Goal: Transaction & Acquisition: Purchase product/service

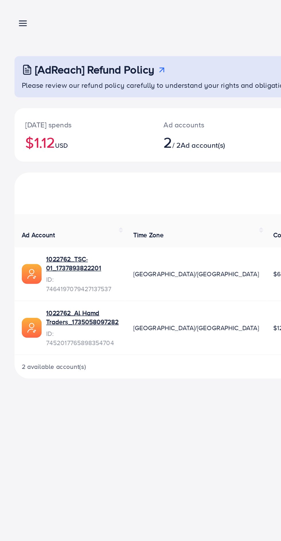
click at [14, 13] on line at bounding box center [14, 13] width 5 height 0
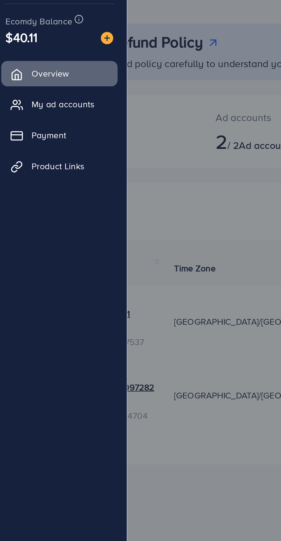
click at [55, 40] on img at bounding box center [54, 42] width 6 height 6
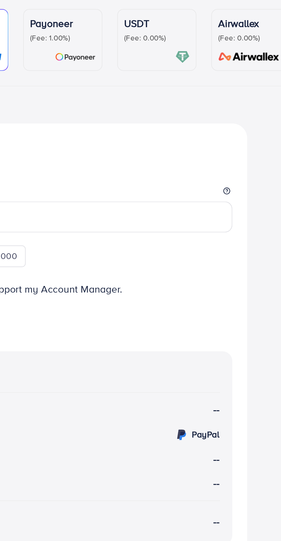
click at [209, 72] on p "(Fee: 0.00%)" at bounding box center [202, 69] width 30 height 5
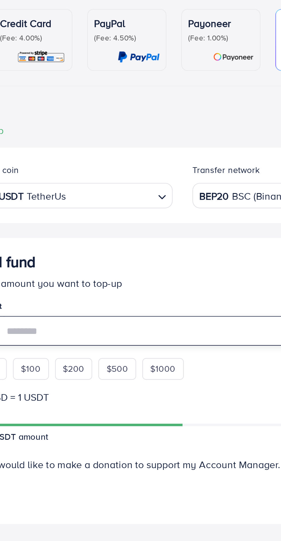
click at [123, 204] on input "number" at bounding box center [147, 205] width 179 height 14
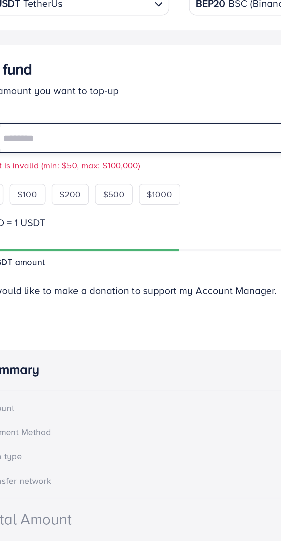
type input "**"
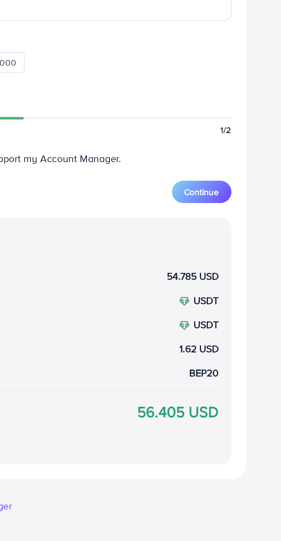
click at [230, 292] on span "Continue" at bounding box center [223, 291] width 16 height 6
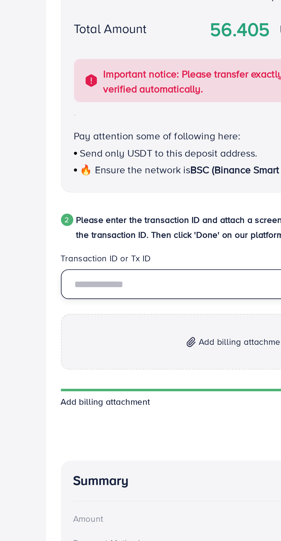
click at [99, 359] on input "text" at bounding box center [140, 359] width 193 height 14
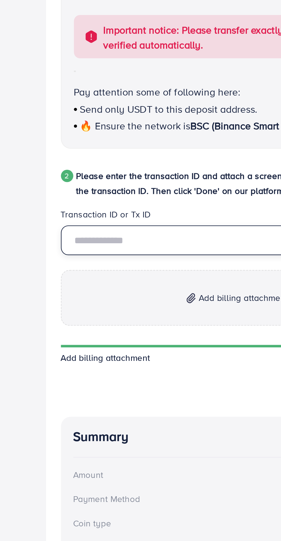
type input "**********"
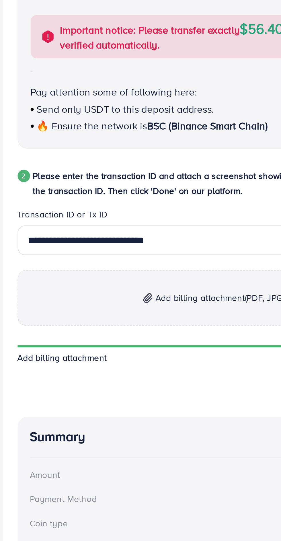
click at [119, 387] on span "Add billing attachment (PDF, JPG, PNG)" at bounding box center [143, 385] width 70 height 7
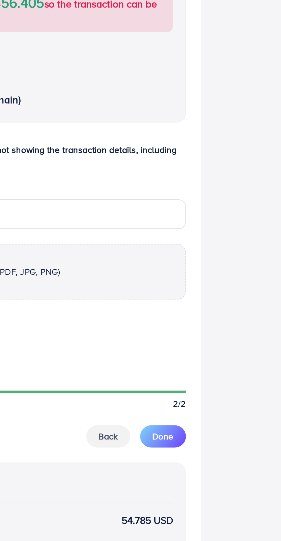
click at [231, 462] on span "Done" at bounding box center [227, 462] width 10 height 6
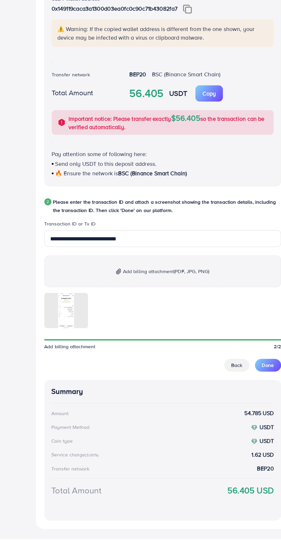
scroll to position [76, 0]
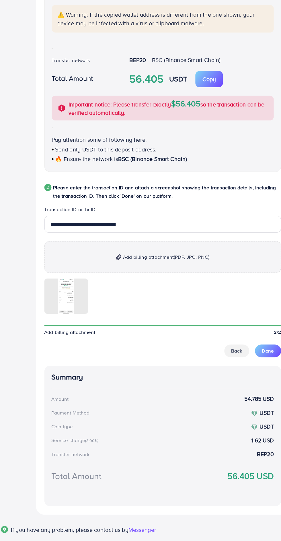
click at [226, 387] on span "Done" at bounding box center [227, 387] width 10 height 6
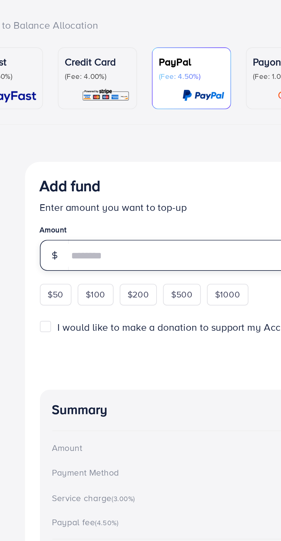
click at [103, 151] on input "number" at bounding box center [147, 152] width 179 height 14
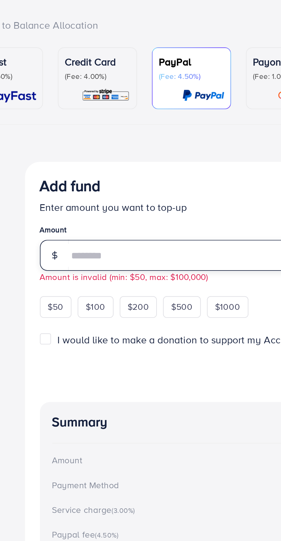
type input "**"
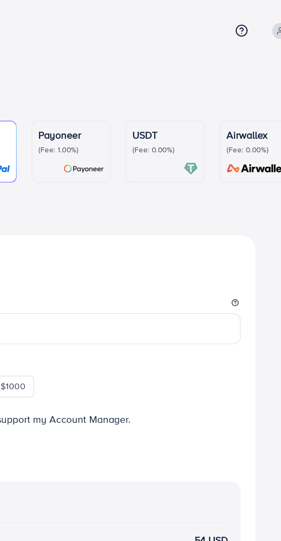
click at [210, 70] on p "(Fee: 0.00%)" at bounding box center [202, 69] width 30 height 5
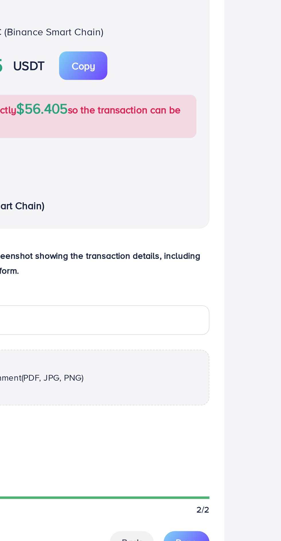
click at [225, 467] on button "Done" at bounding box center [226, 462] width 21 height 10
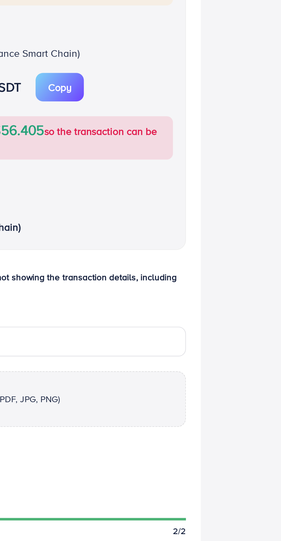
scroll to position [86, 0]
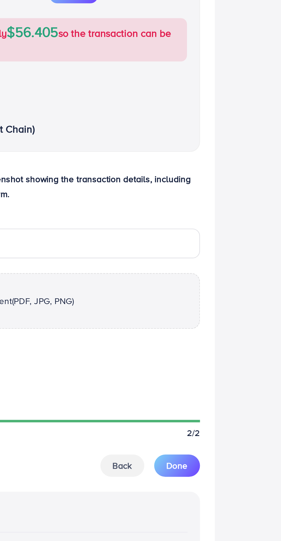
click at [229, 376] on span "Done" at bounding box center [227, 376] width 10 height 6
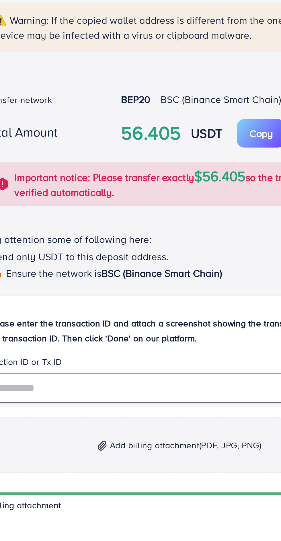
click at [98, 363] on input "text" at bounding box center [140, 359] width 193 height 14
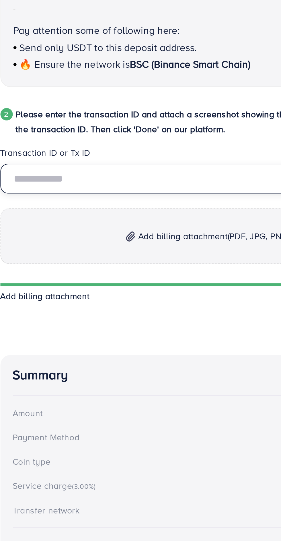
type input "*"
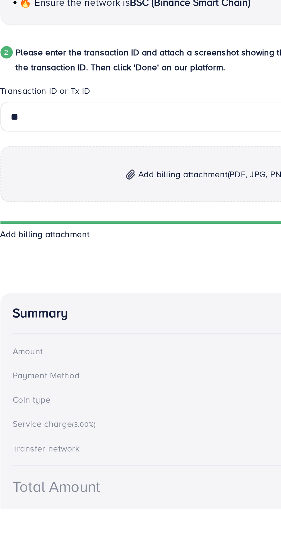
click at [107, 388] on p "Add billing attachment (PDF, JPG, PNG)" at bounding box center [140, 386] width 193 height 26
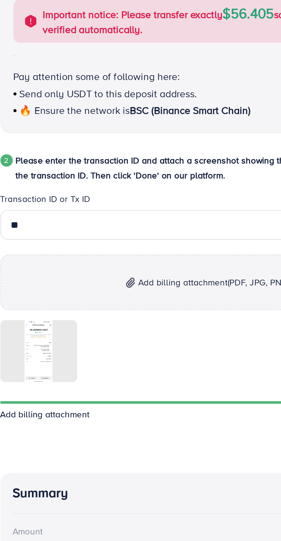
click at [73, 326] on div "Follow instruction 1 Please transfer the funds from your Blockchain account to …" at bounding box center [140, 357] width 193 height 461
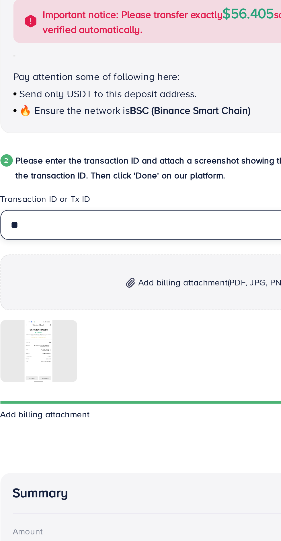
click at [84, 364] on input "**" at bounding box center [140, 359] width 193 height 14
type input "*"
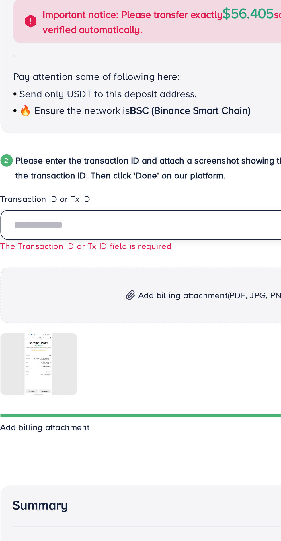
paste input "**********"
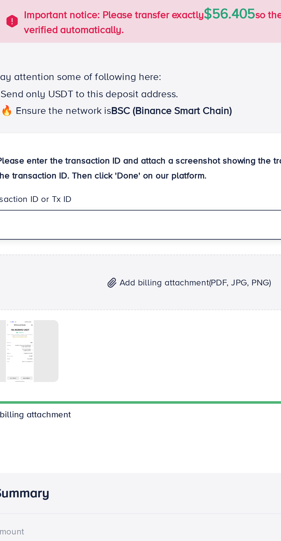
type input "*"
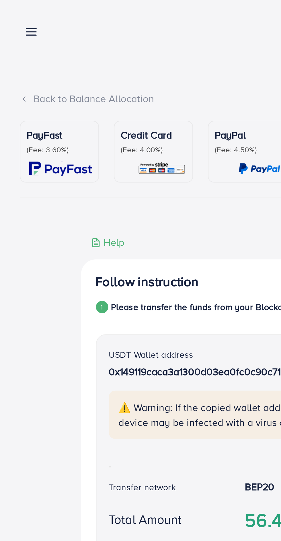
click at [15, 13] on line at bounding box center [14, 13] width 5 height 0
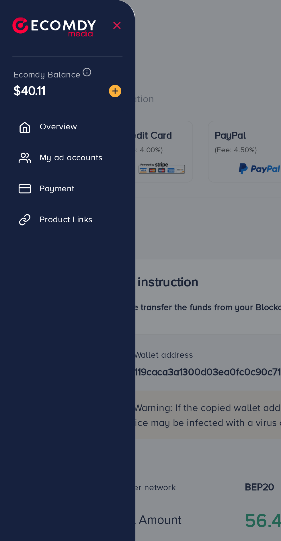
click at [54, 43] on img at bounding box center [54, 42] width 6 height 6
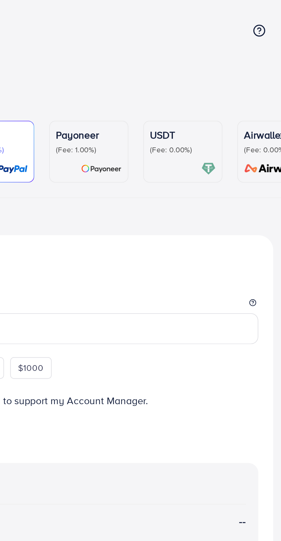
click at [205, 69] on p "(Fee: 0.00%)" at bounding box center [202, 69] width 30 height 5
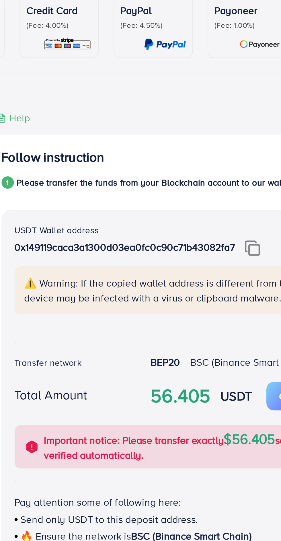
click at [159, 175] on img at bounding box center [160, 172] width 7 height 7
